Goal: Task Accomplishment & Management: Manage account settings

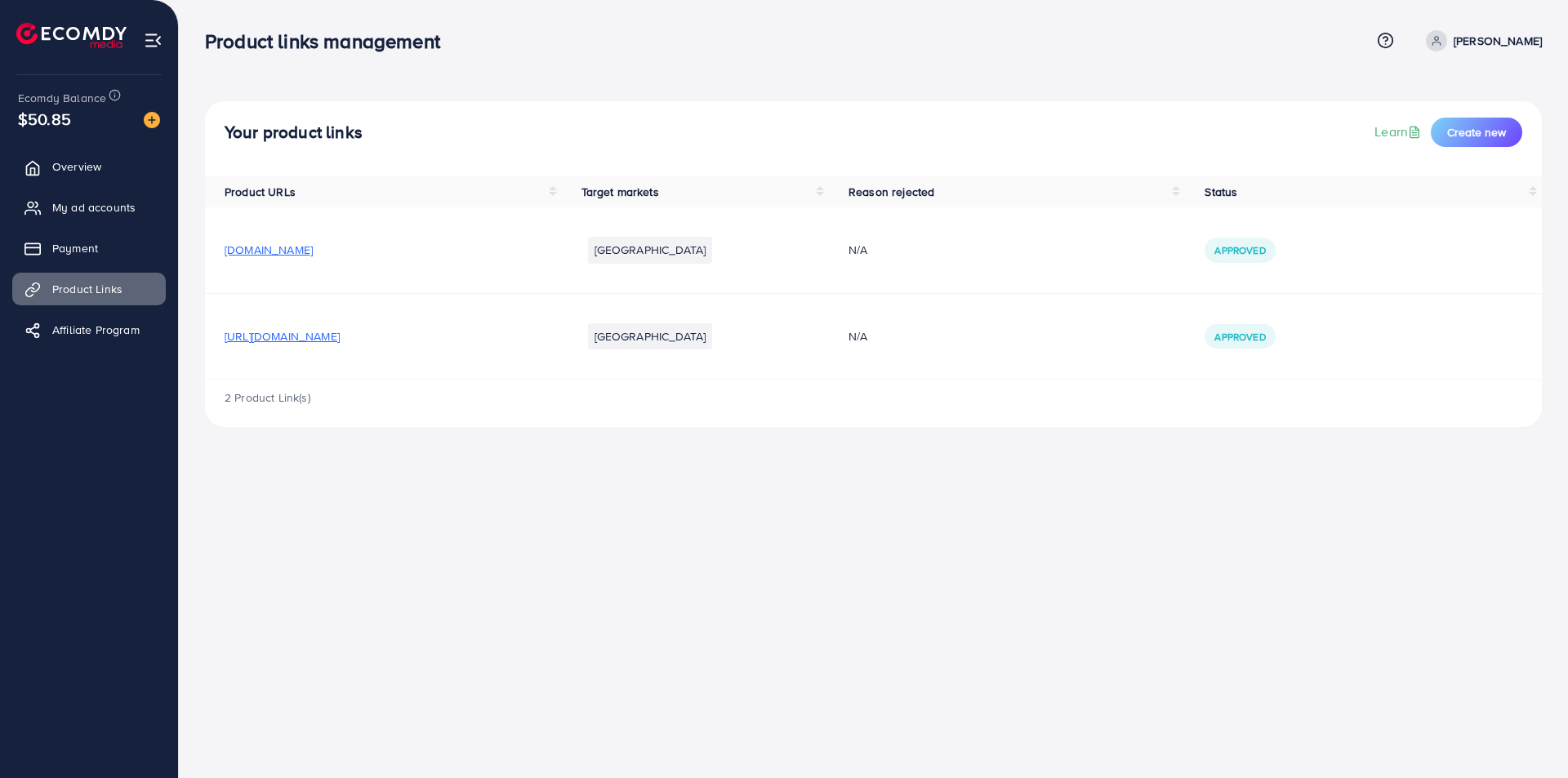
click at [340, 334] on span "[URL][DOMAIN_NAME]" at bounding box center [282, 337] width 115 height 17
click at [83, 206] on span "My ad accounts" at bounding box center [98, 207] width 83 height 17
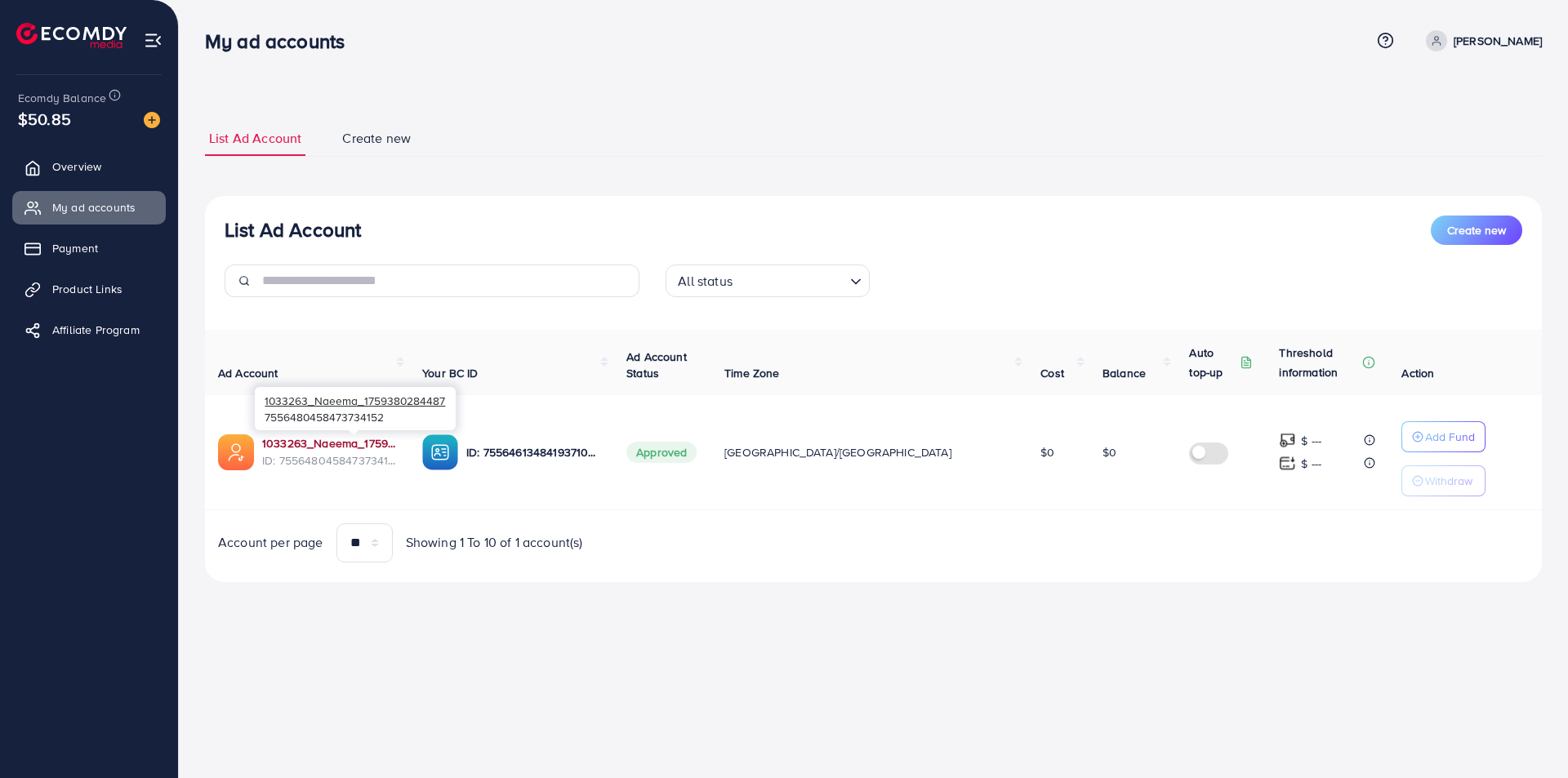
click at [365, 440] on link "1033263_Naeema_1759380284487" at bounding box center [329, 444] width 134 height 17
click at [87, 128] on div "$50.85" at bounding box center [89, 119] width 142 height 23
click at [1426, 429] on p "Add Fund" at bounding box center [1451, 437] width 50 height 20
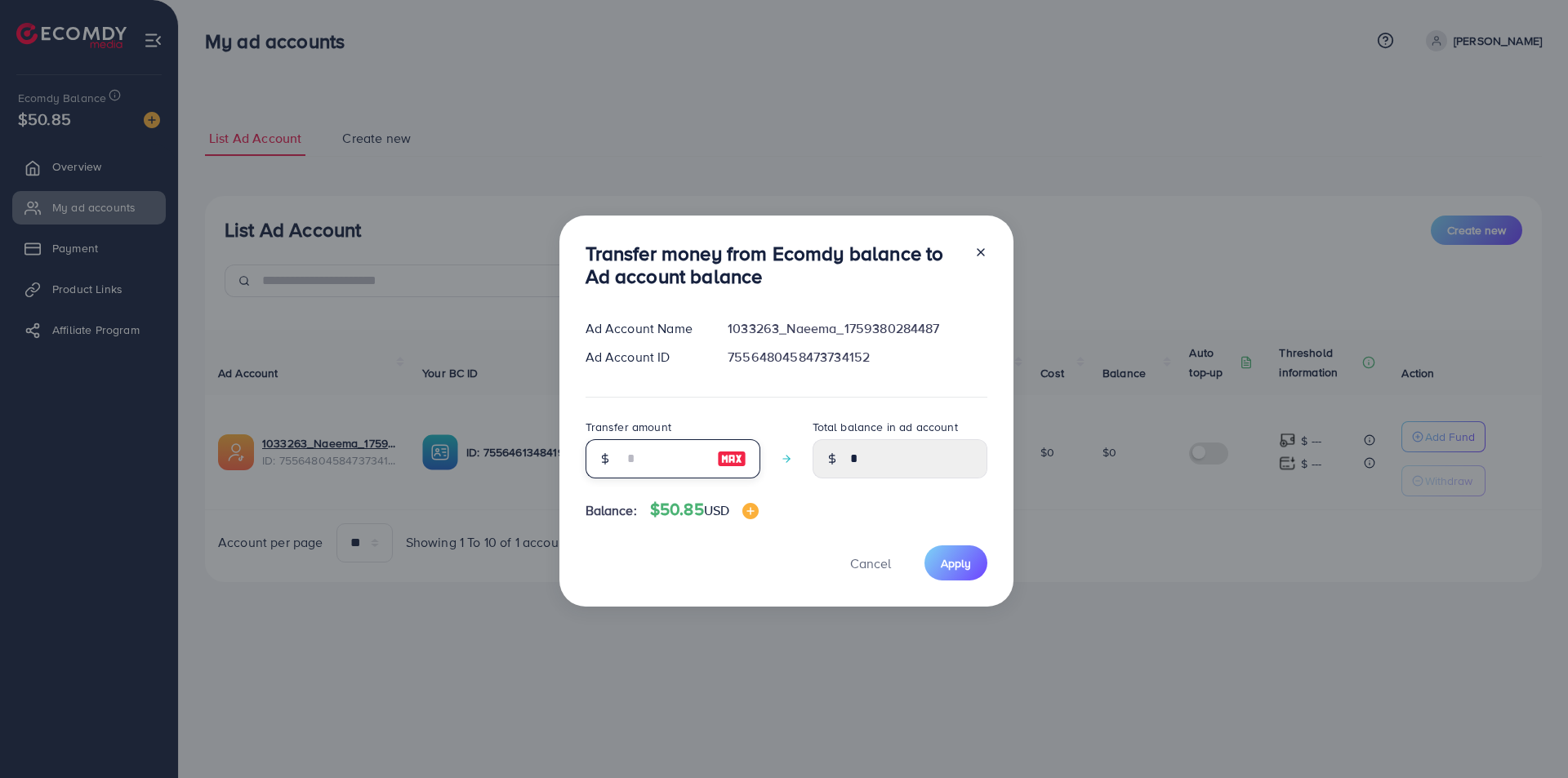
click at [637, 458] on input "number" at bounding box center [664, 458] width 82 height 39
type input "*"
type input "****"
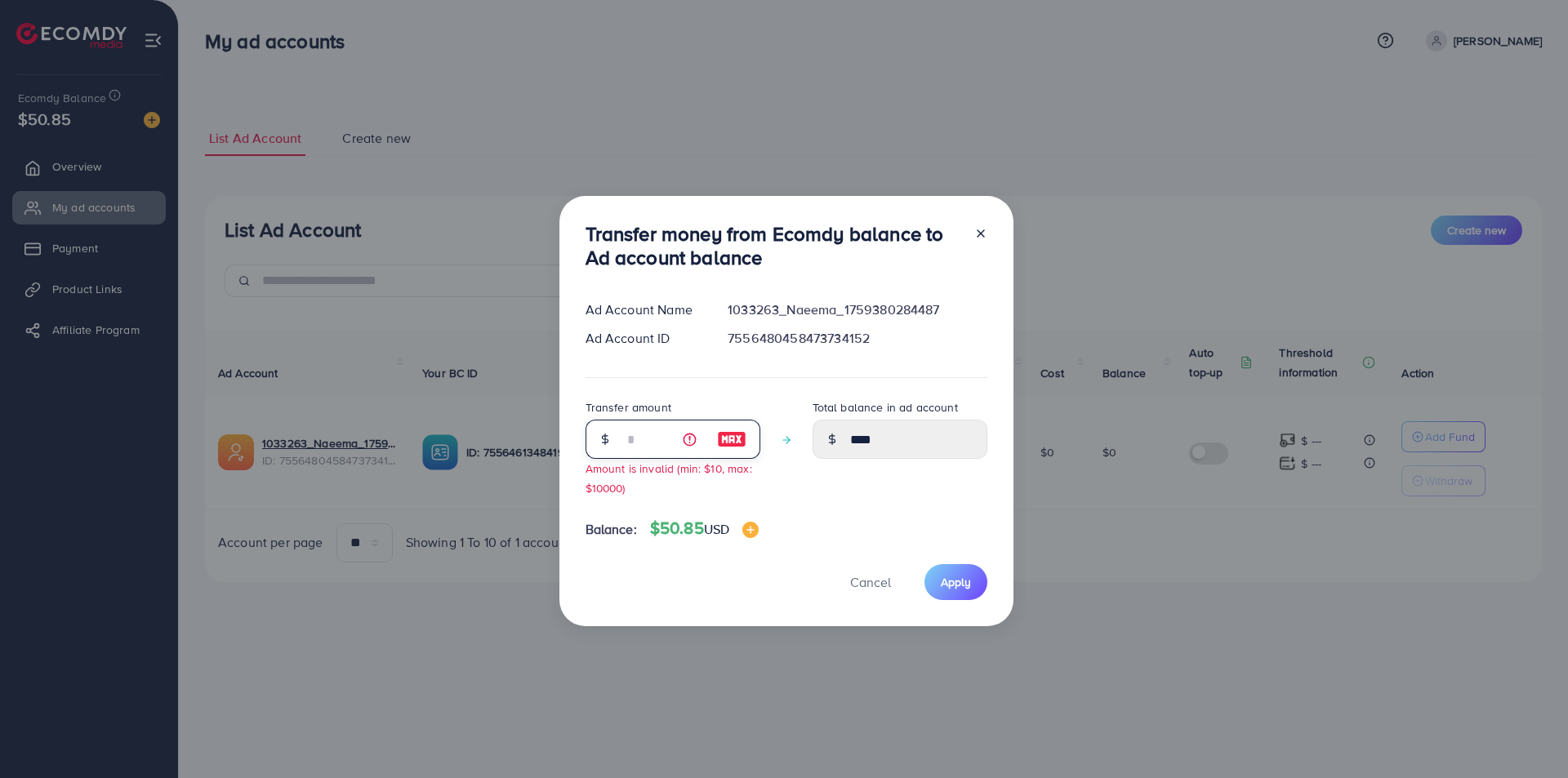
click at [639, 436] on input "*" at bounding box center [664, 439] width 82 height 39
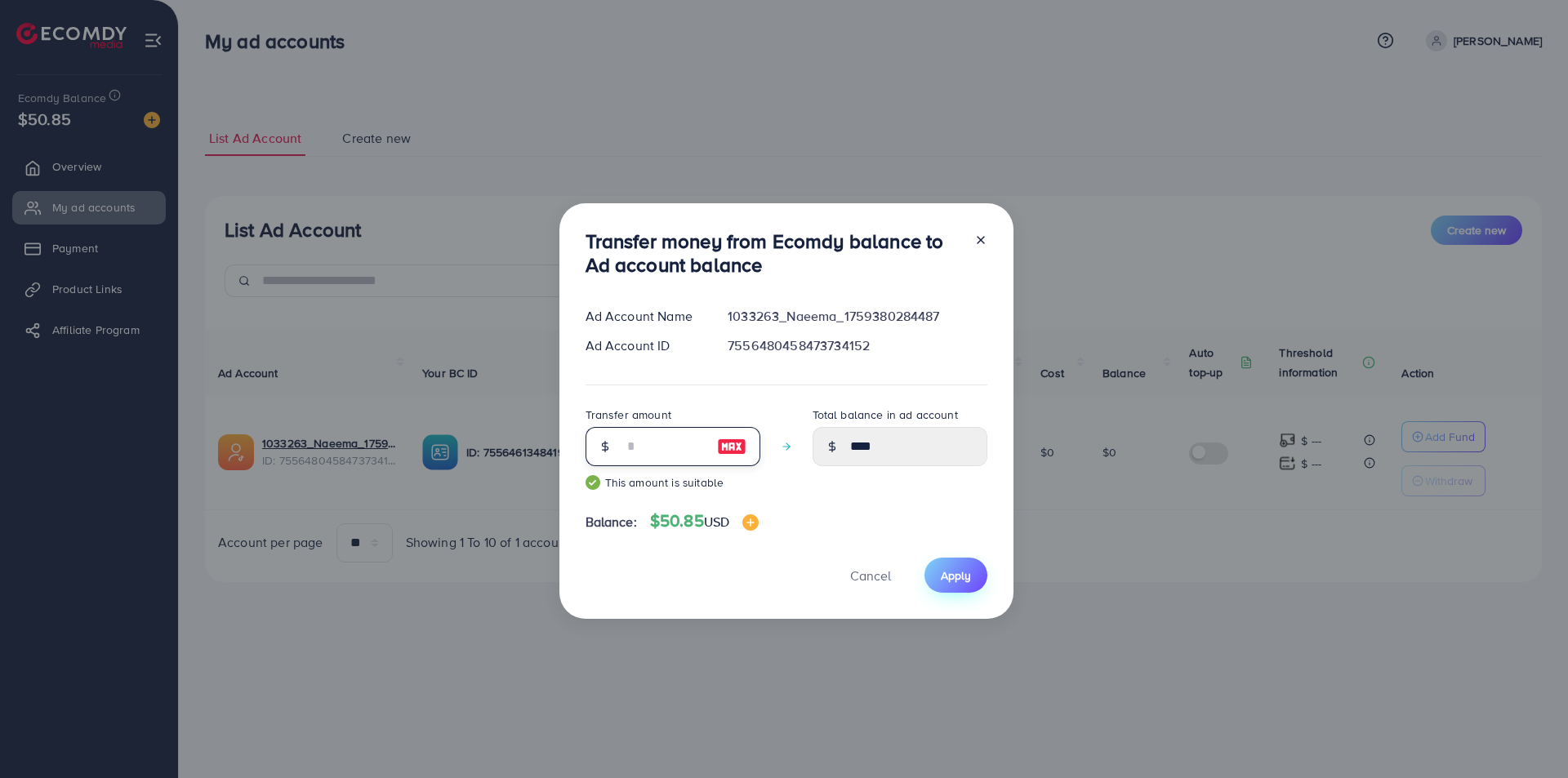
type input "**"
click at [949, 580] on span "Apply" at bounding box center [956, 576] width 30 height 17
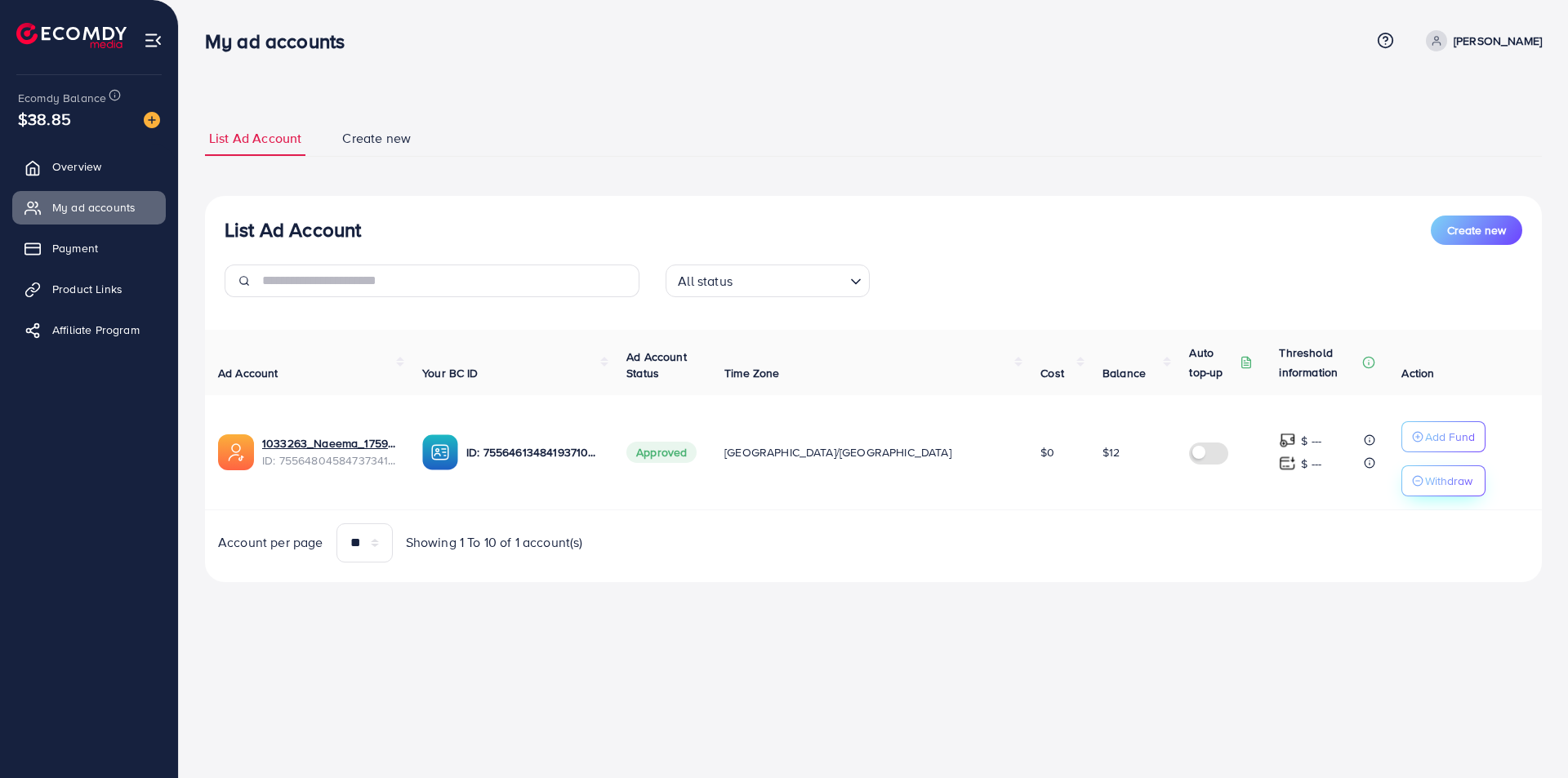
click at [1426, 484] on p "Withdraw" at bounding box center [1449, 481] width 47 height 20
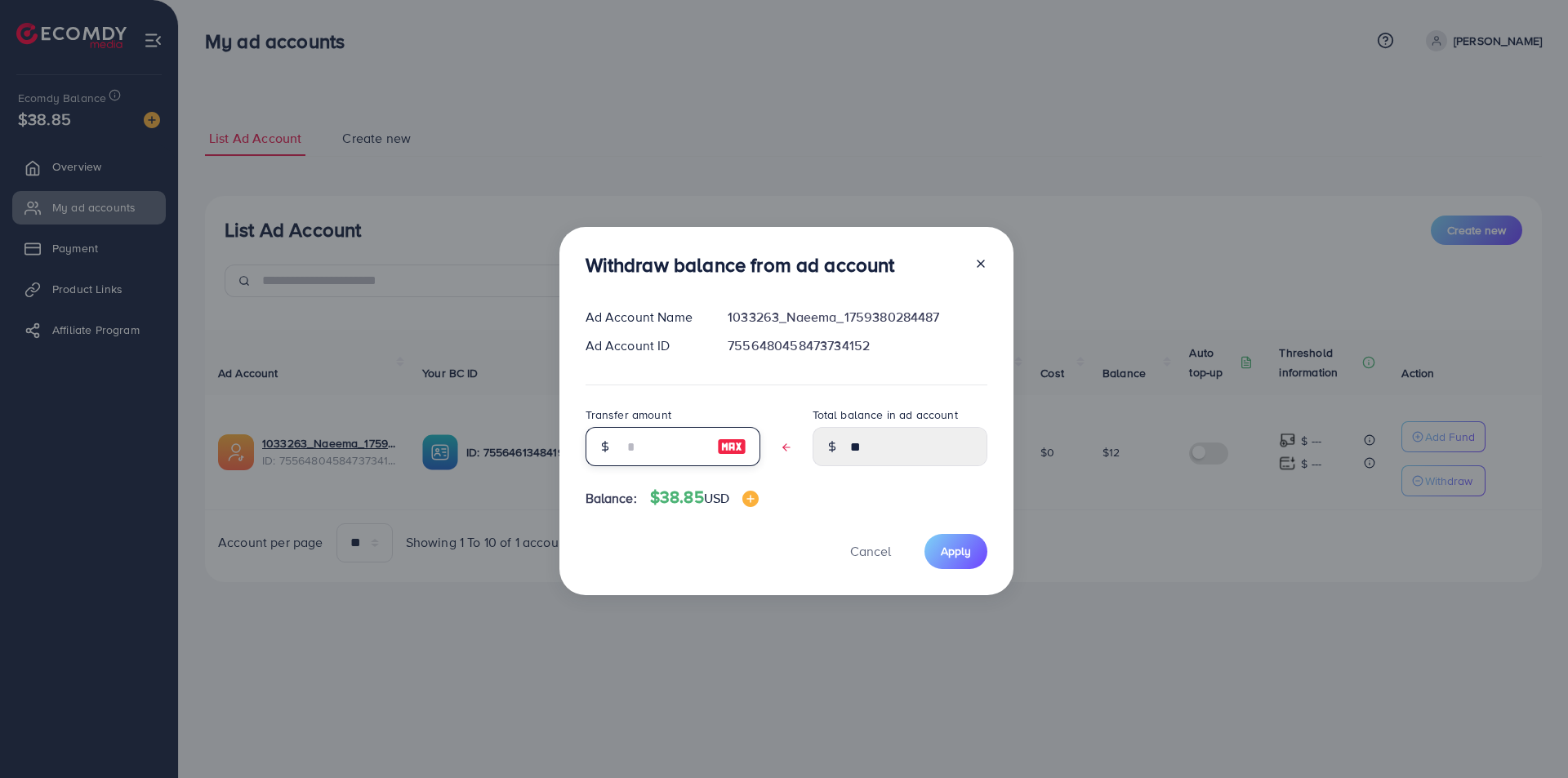
click at [641, 442] on input "text" at bounding box center [664, 446] width 82 height 39
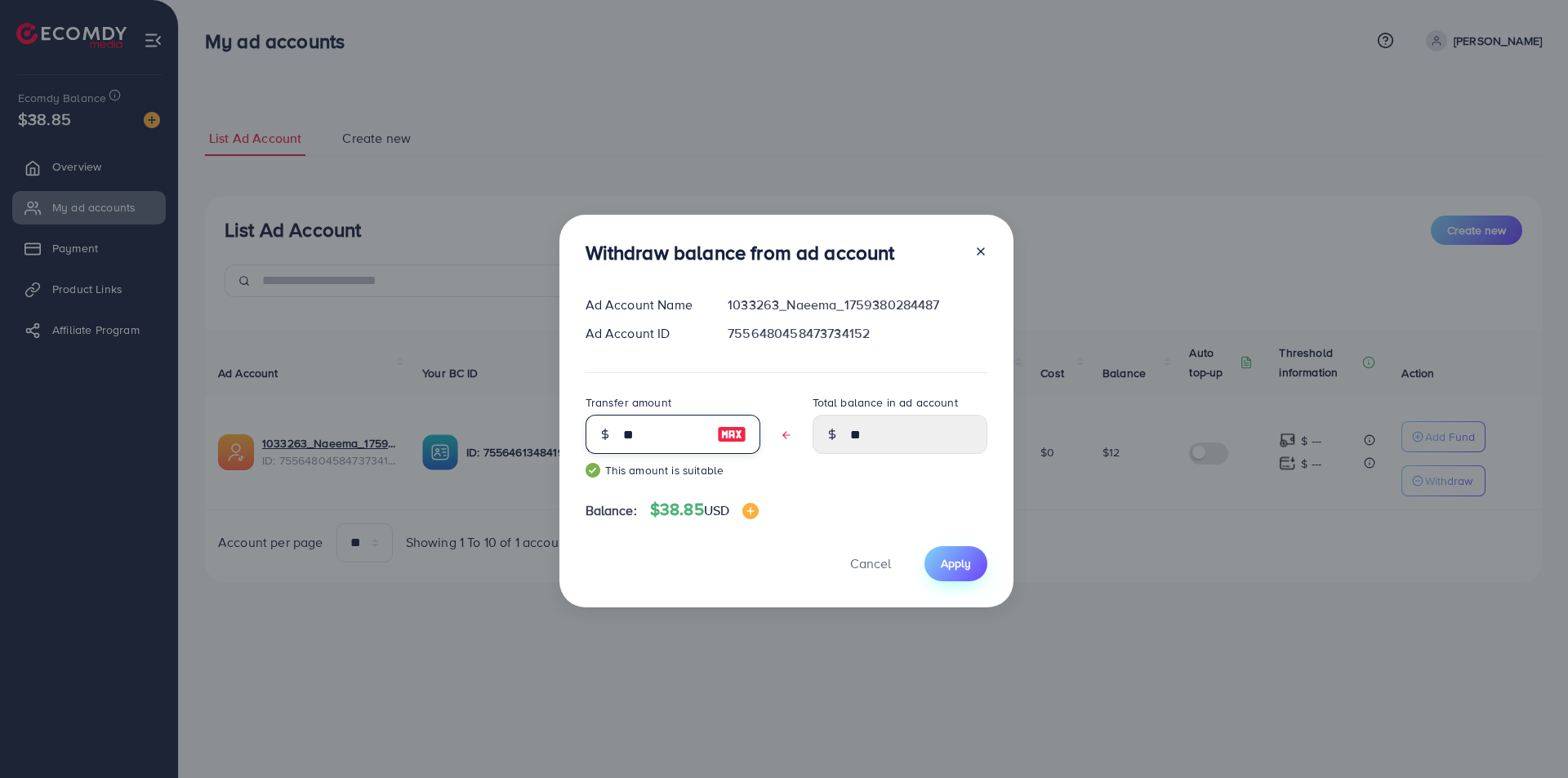
type input "**"
click at [964, 556] on span "Apply" at bounding box center [956, 563] width 30 height 17
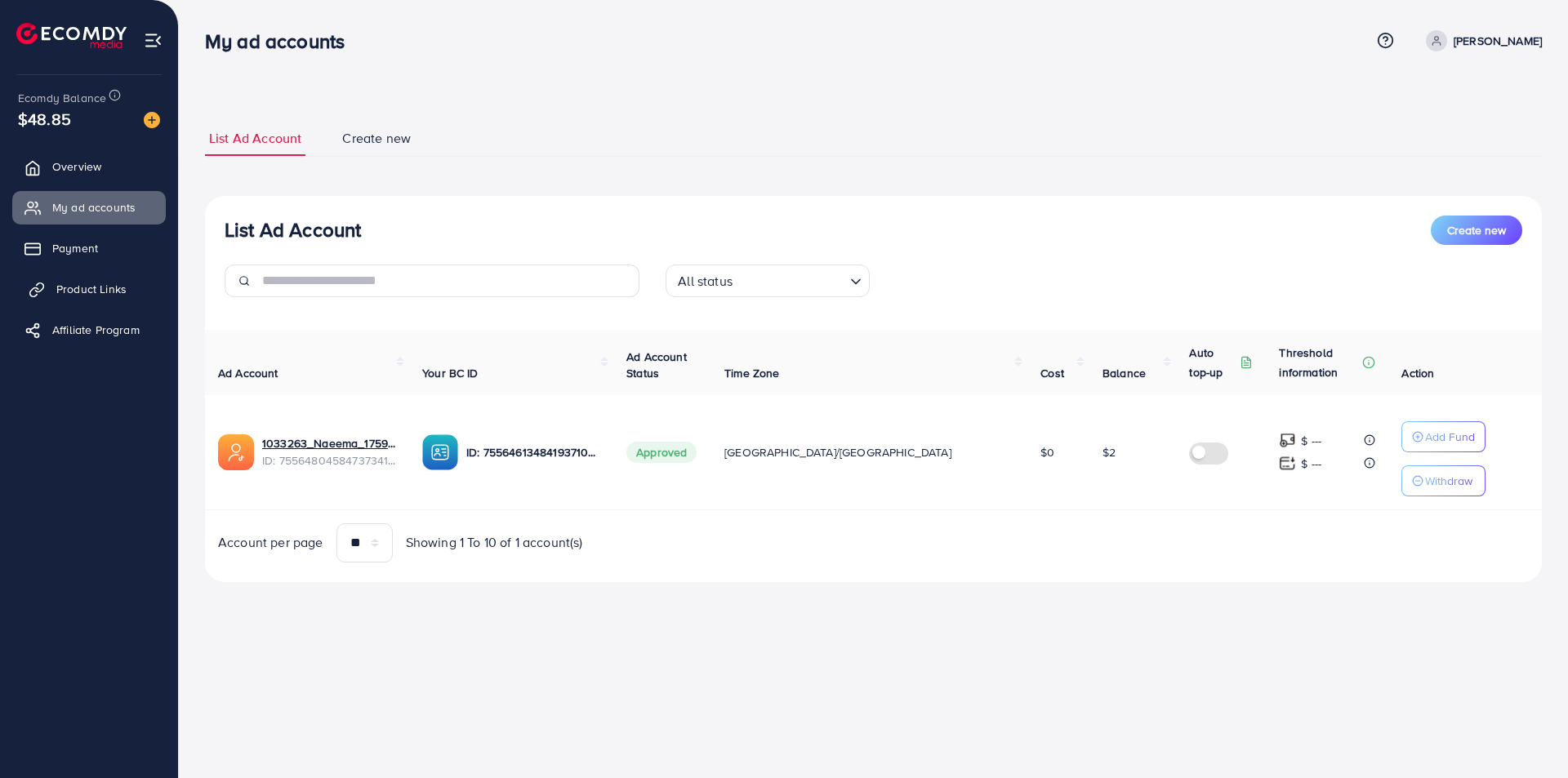
click at [81, 289] on span "Product Links" at bounding box center [92, 290] width 70 height 17
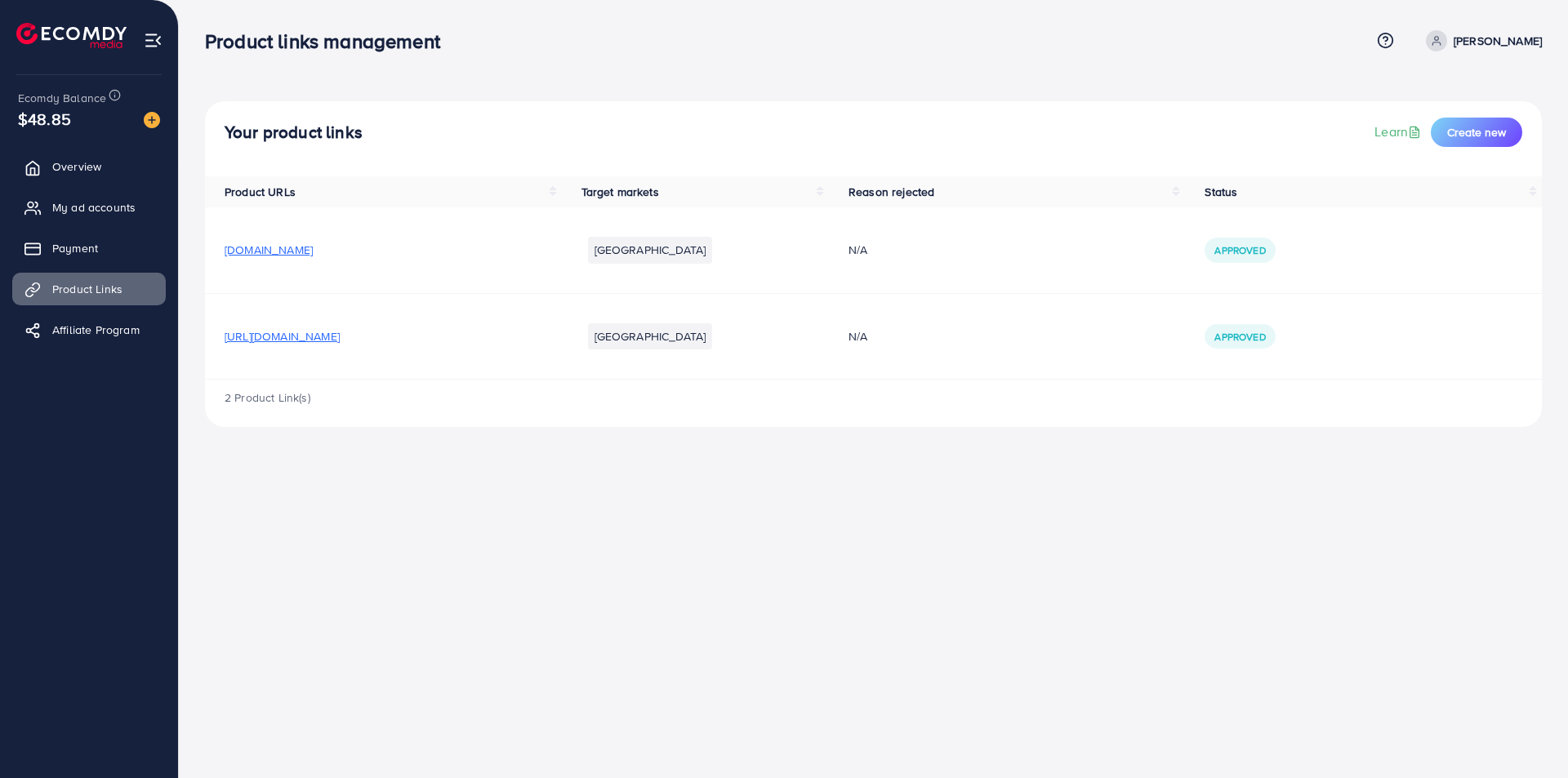
click at [325, 336] on span "[URL][DOMAIN_NAME]" at bounding box center [282, 337] width 115 height 17
